Goal: Find specific page/section: Find specific page/section

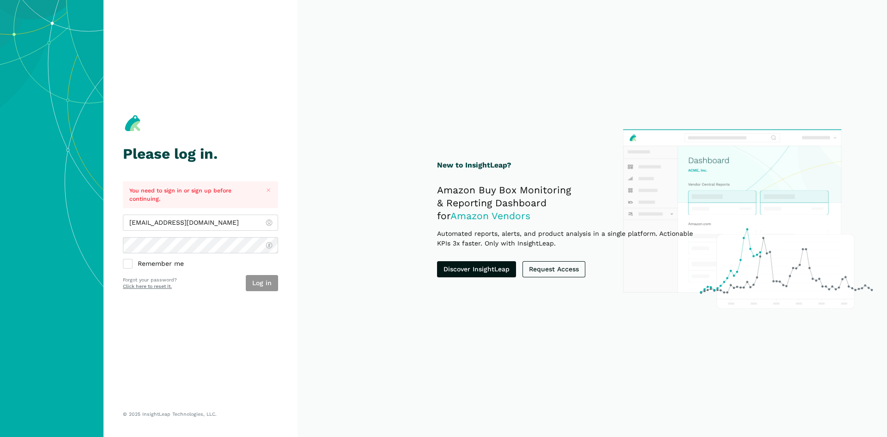
type input "[EMAIL_ADDRESS][DOMAIN_NAME]"
click at [259, 286] on button "Log in" at bounding box center [262, 283] width 32 height 16
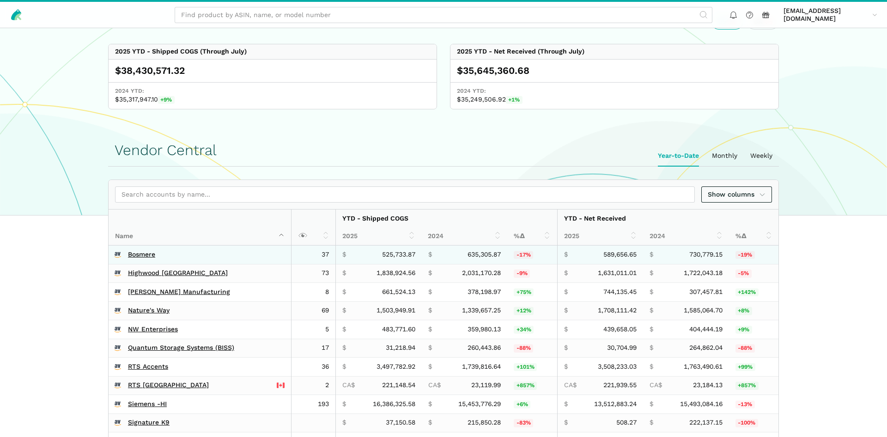
scroll to position [283, 0]
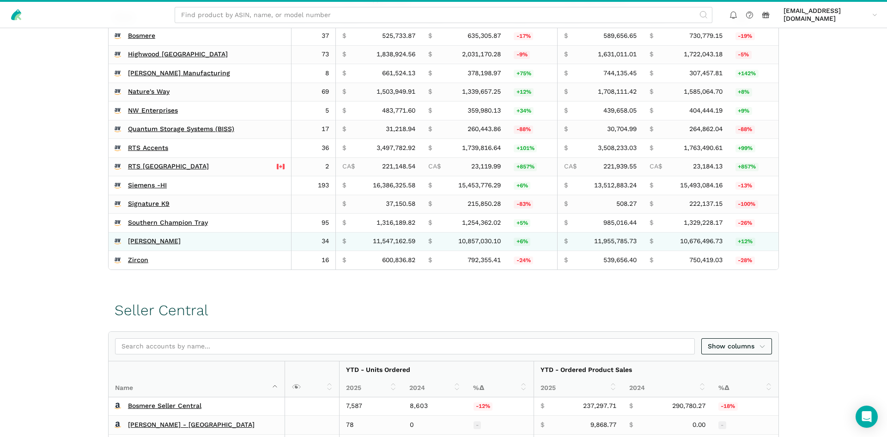
click at [140, 248] on td "[PERSON_NAME]" at bounding box center [200, 241] width 183 height 19
click at [141, 240] on link "[PERSON_NAME]" at bounding box center [154, 241] width 53 height 8
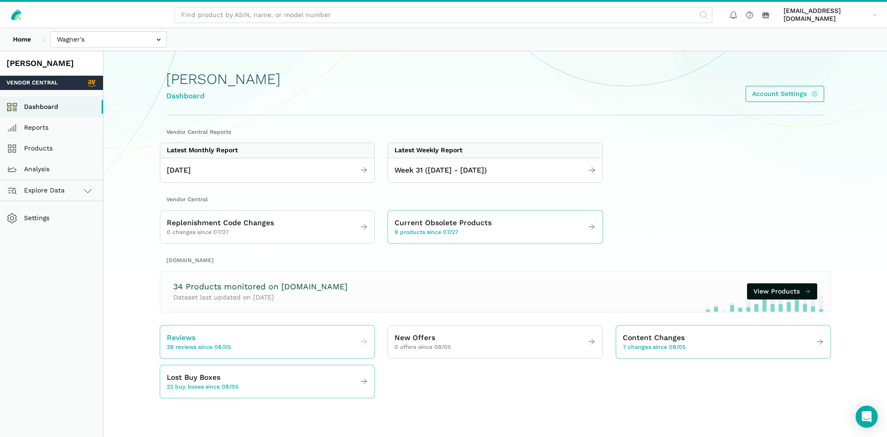
click at [251, 345] on link "Reviews 39 reviews since 08/05" at bounding box center [267, 342] width 214 height 26
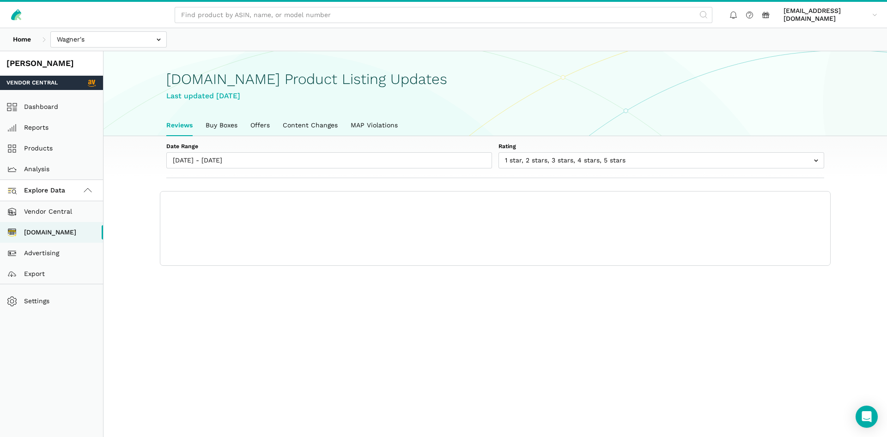
scroll to position [3, 0]
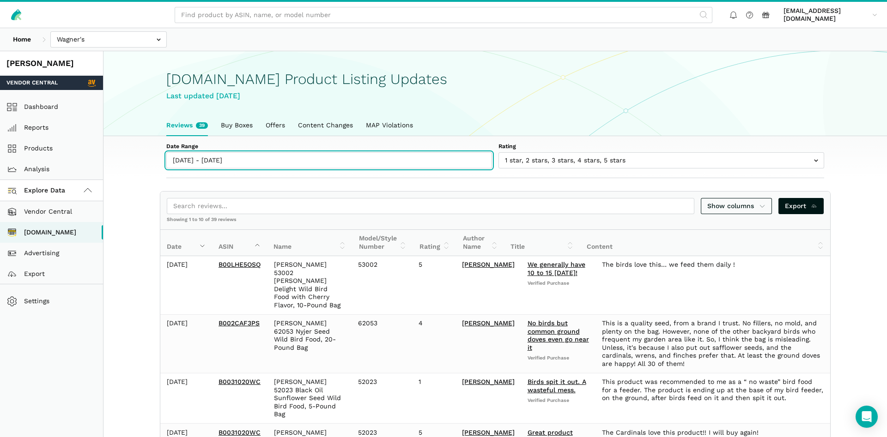
click at [204, 158] on input "08/05/2025 - 08/11/2025" at bounding box center [329, 160] width 326 height 16
type input "08/05/2025"
type input "08/11/2025"
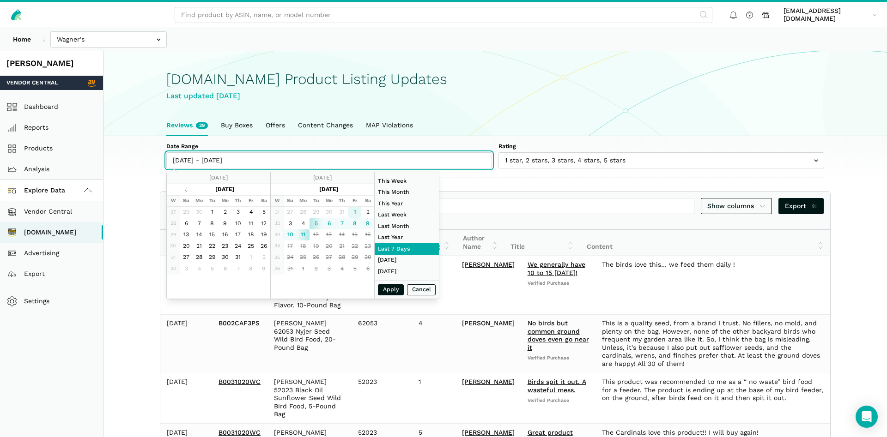
type input "08/01/2025"
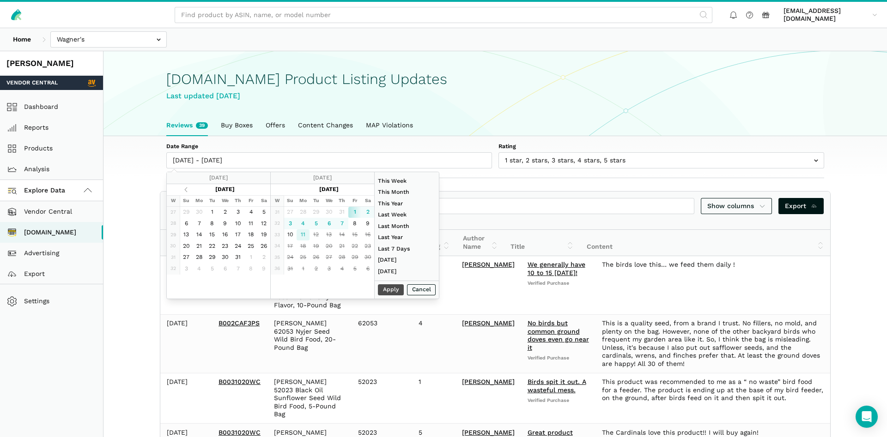
type input "08/11/2025"
type input "08/01/2025"
click at [382, 291] on button "Apply" at bounding box center [391, 290] width 26 height 12
type input "08/01/2025 - 08/11/2025"
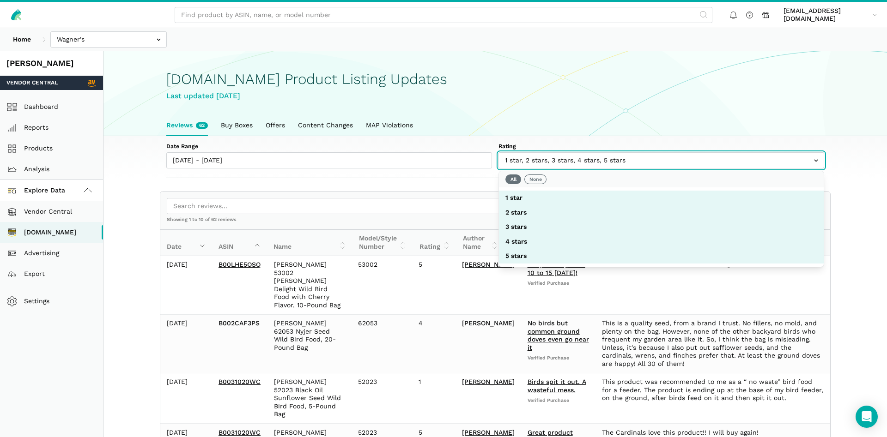
click at [563, 164] on input "text" at bounding box center [661, 160] width 326 height 16
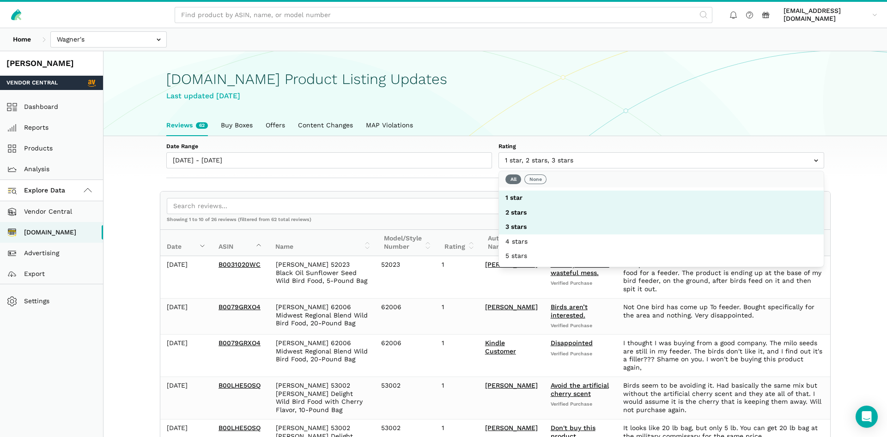
click at [710, 104] on div "Amazon.com Product Listing Updates Last updated August 11, 2025" at bounding box center [495, 83] width 658 height 63
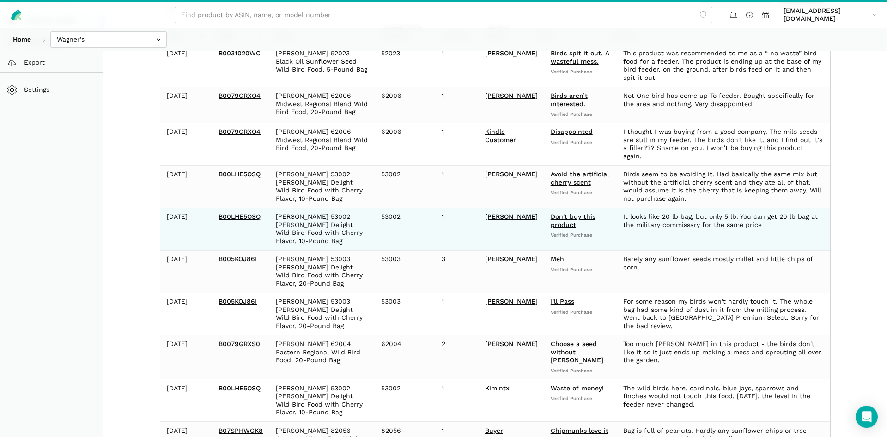
scroll to position [235, 0]
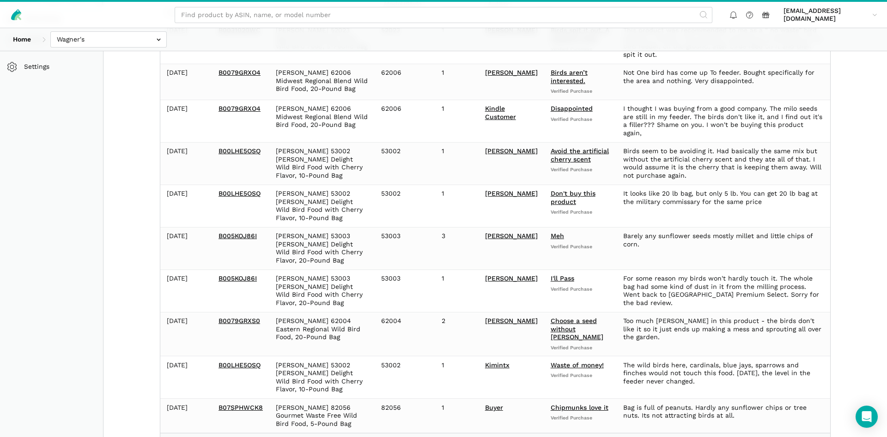
click at [790, 437] on link "3" at bounding box center [788, 444] width 13 height 13
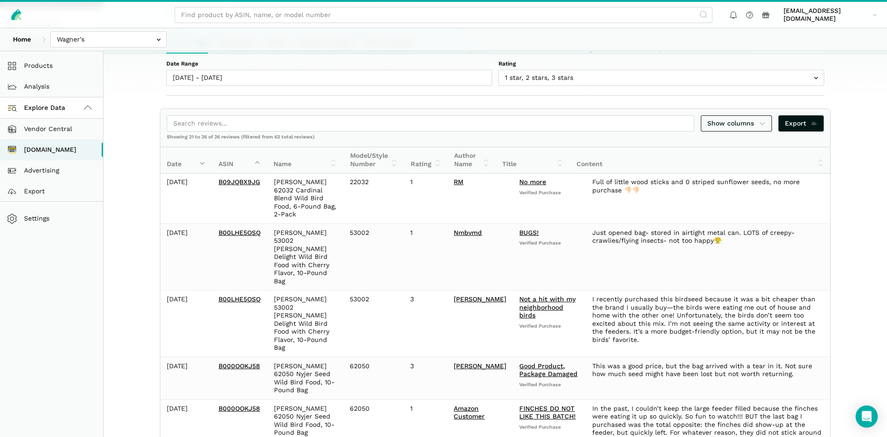
scroll to position [9, 0]
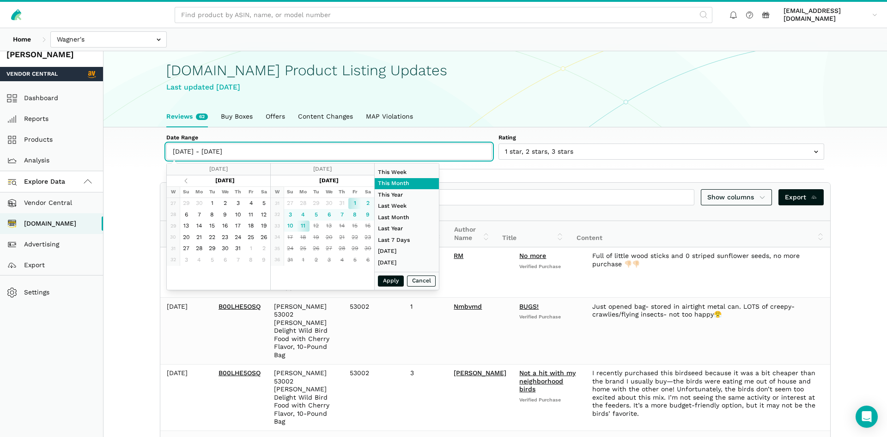
click at [228, 147] on input "08/01/2025 - 08/11/2025" at bounding box center [329, 152] width 326 height 16
type input "07/31/2025"
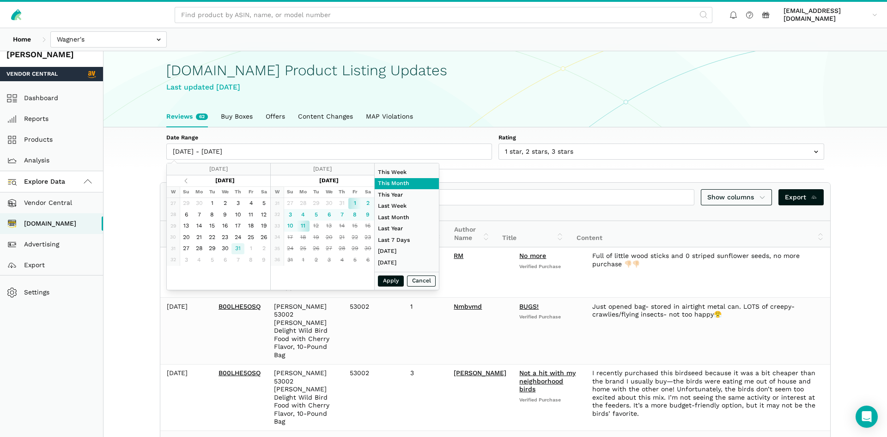
type input "07/31/2025"
type input "08/11/2025"
type input "07/31/2025"
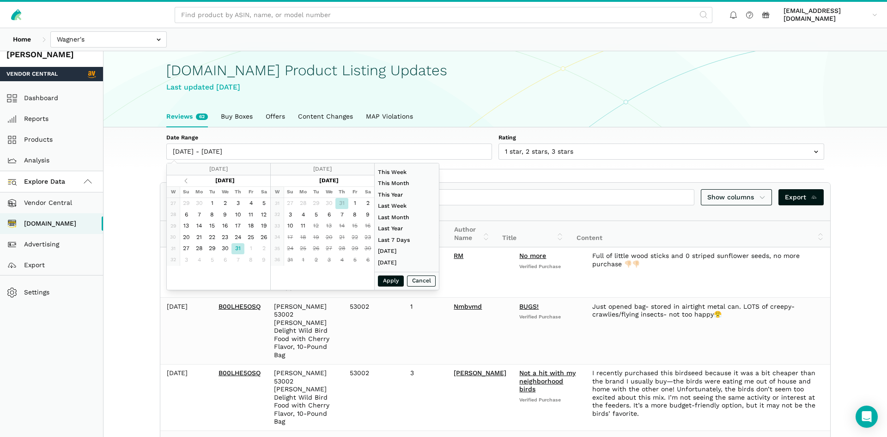
type input "07/31/2025"
type input "08/11/2025"
type input "06/01/2025"
type input "06/30/2025"
type input "07/31/2025"
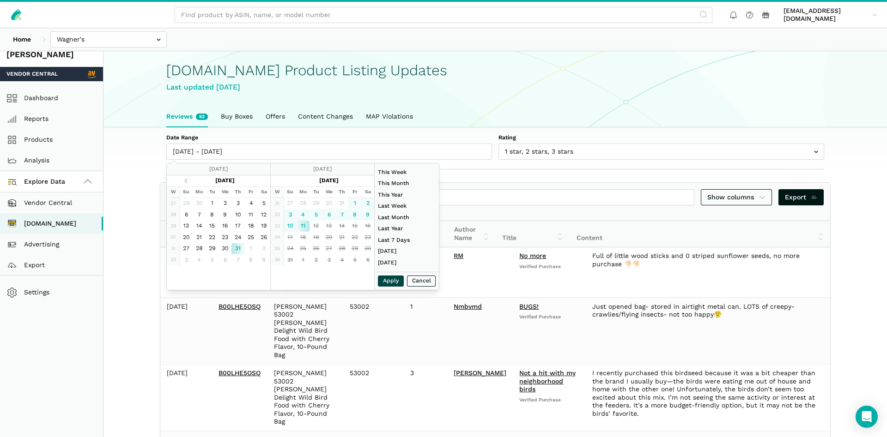
type input "08/11/2025"
click at [387, 278] on button "Apply" at bounding box center [391, 282] width 26 height 12
type input "07/31/2025 - 08/11/2025"
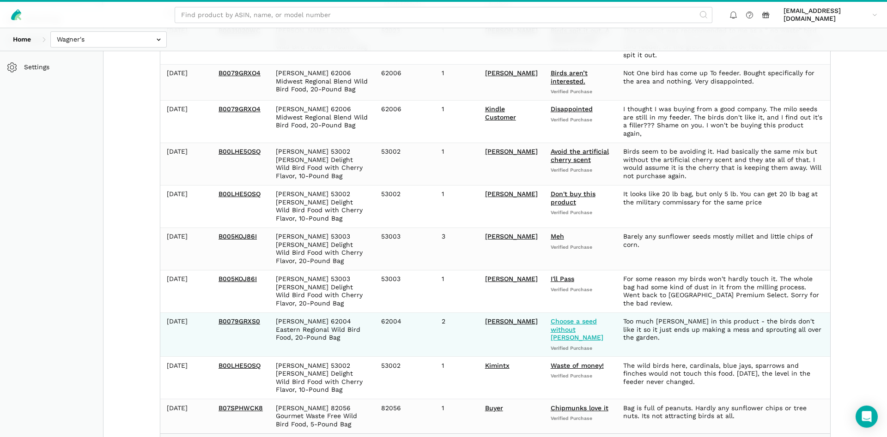
scroll to position [235, 0]
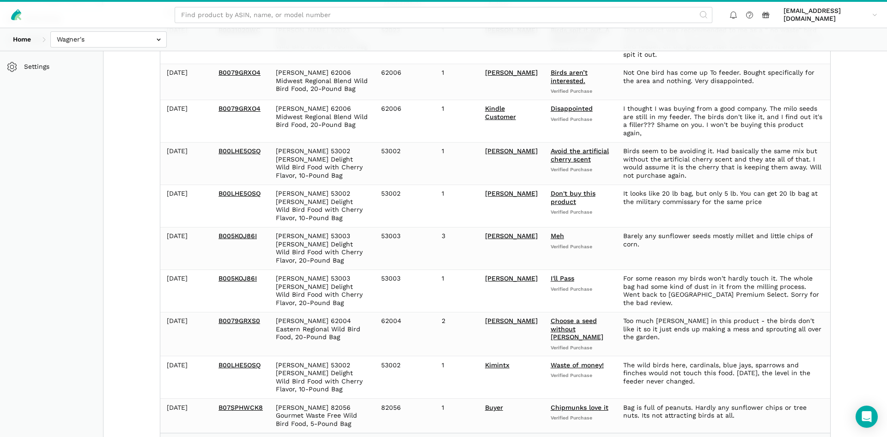
click at [787, 437] on link "3" at bounding box center [788, 444] width 13 height 13
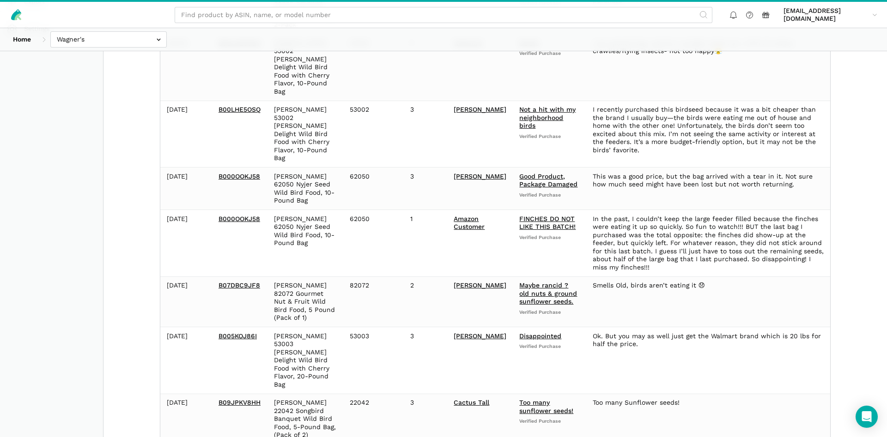
scroll to position [0, 0]
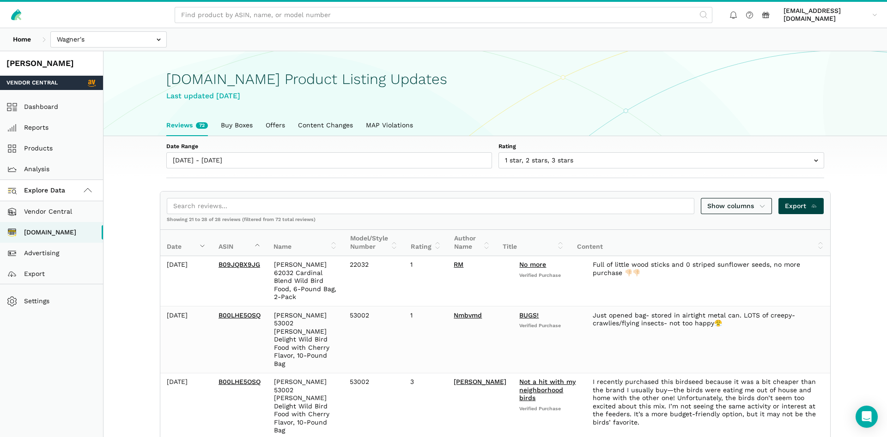
click at [799, 210] on span "Export" at bounding box center [801, 206] width 33 height 10
click at [144, 51] on header "Home Bosmere Bosmere Seller Central Gleason - Milwaukee Green Gro Highwood Sell…" at bounding box center [443, 39] width 887 height 23
click at [20, 16] on icon at bounding box center [16, 14] width 13 height 13
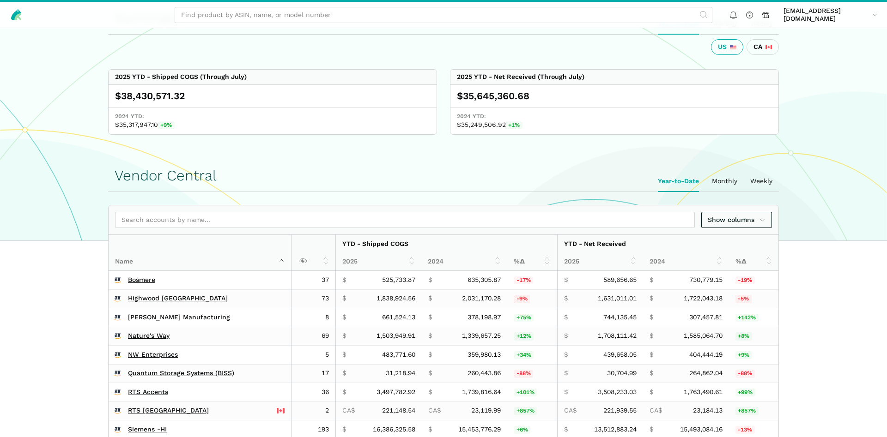
scroll to position [283, 0]
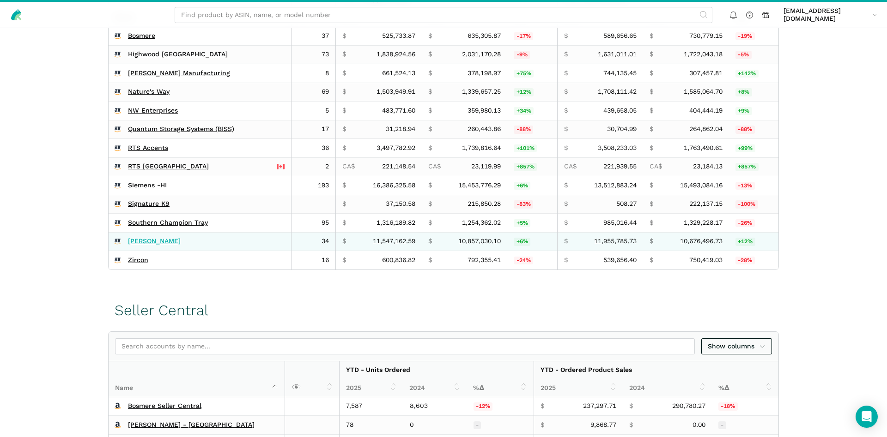
click at [141, 239] on link "[PERSON_NAME]" at bounding box center [154, 241] width 53 height 8
